Goal: Find specific page/section: Find specific page/section

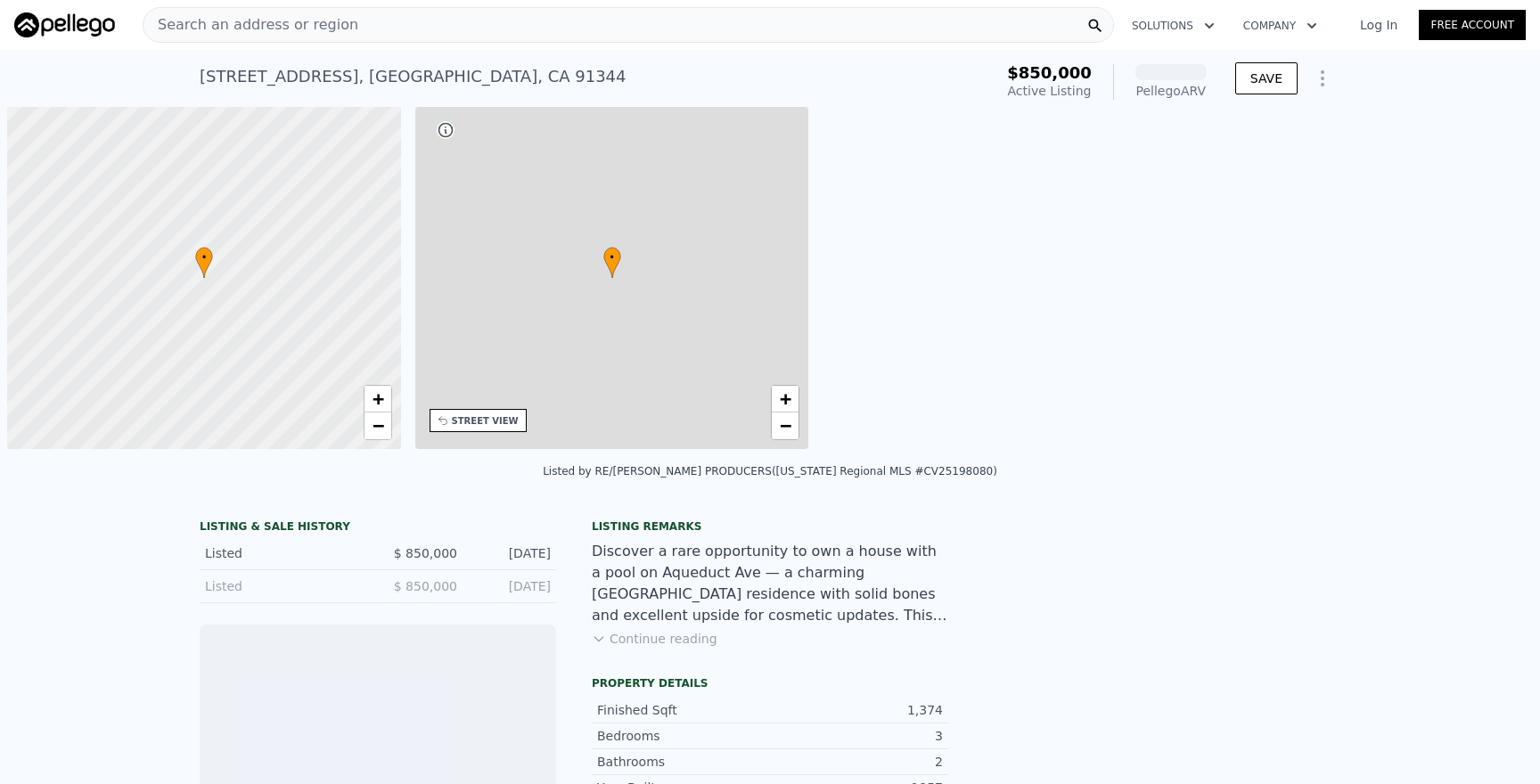
scroll to position [0, 7]
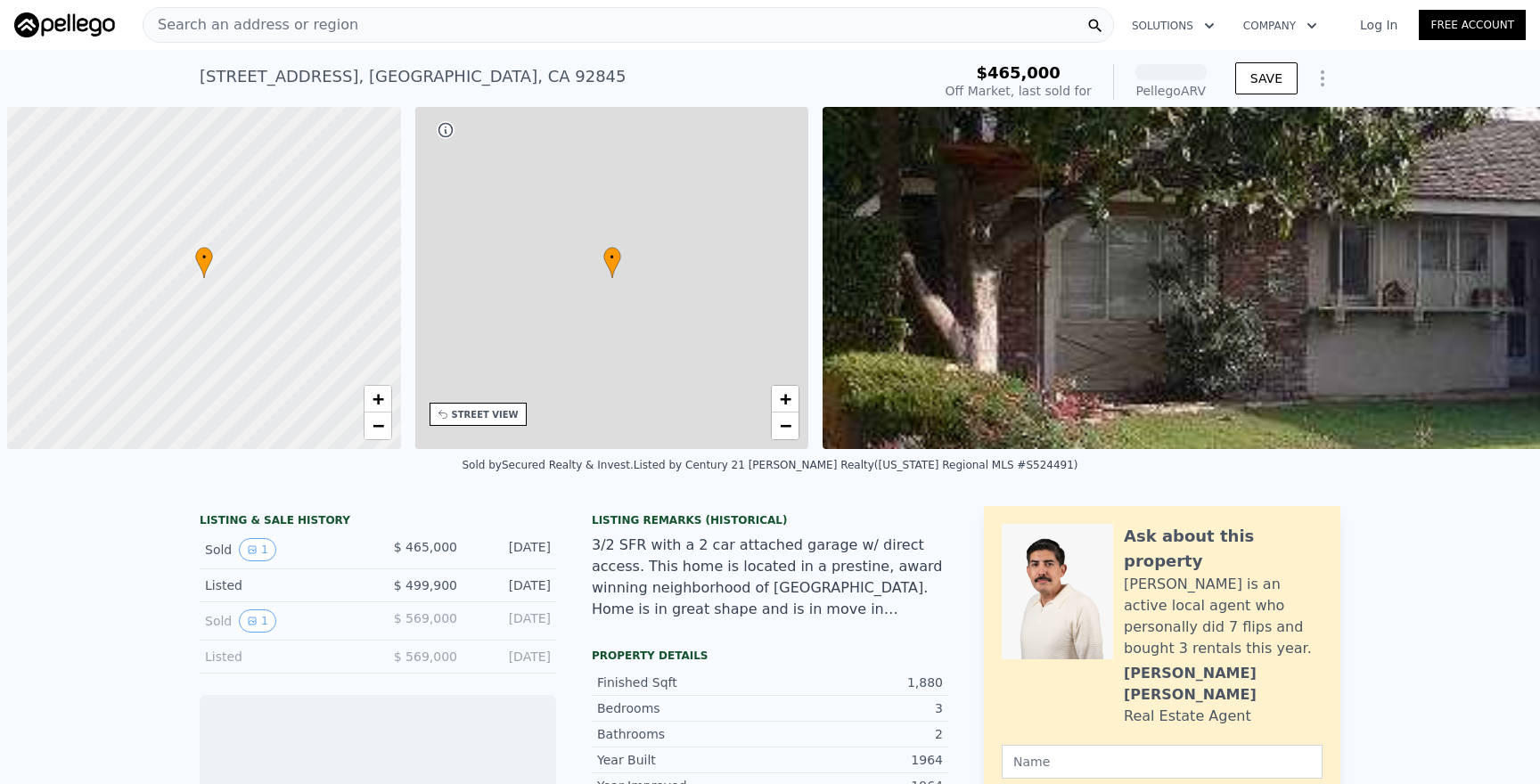
scroll to position [0, 7]
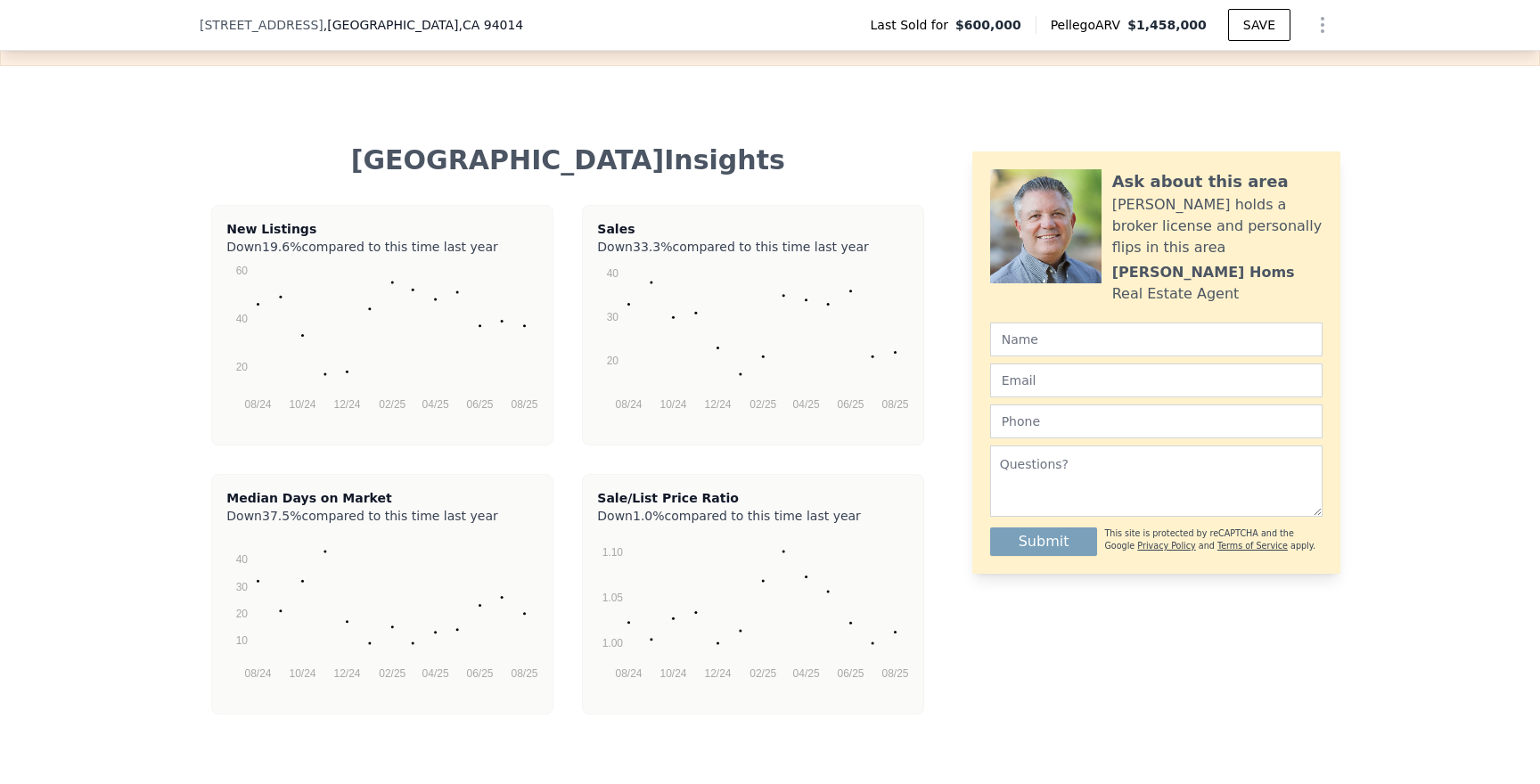
scroll to position [3278, 0]
